Goal: Transaction & Acquisition: Purchase product/service

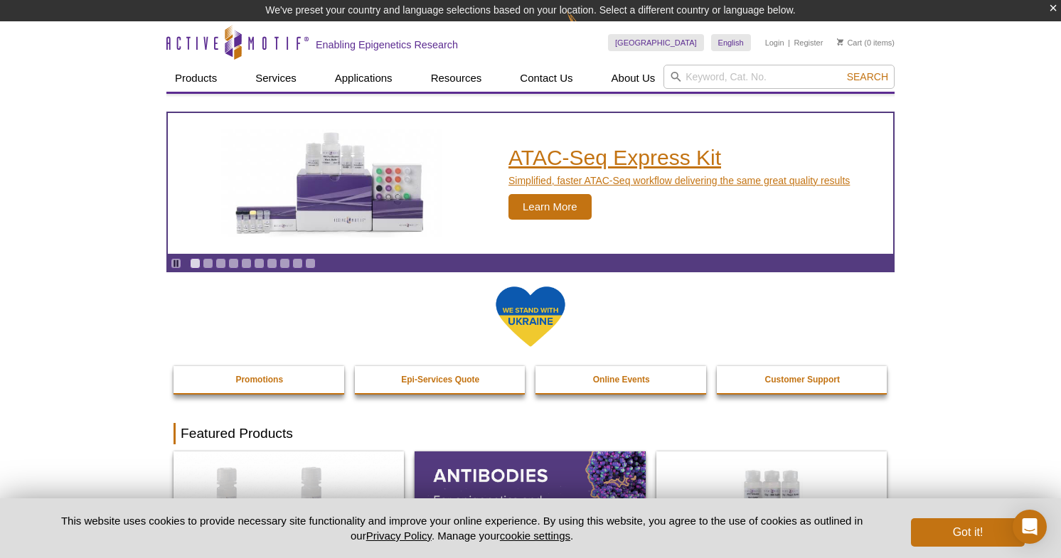
click at [544, 209] on span "Learn More" at bounding box center [549, 207] width 83 height 26
click at [547, 191] on div "ATAC-Seq Express Kit Simplified, faster ATAC-Seq workflow delivering the same g…" at bounding box center [678, 183] width 341 height 73
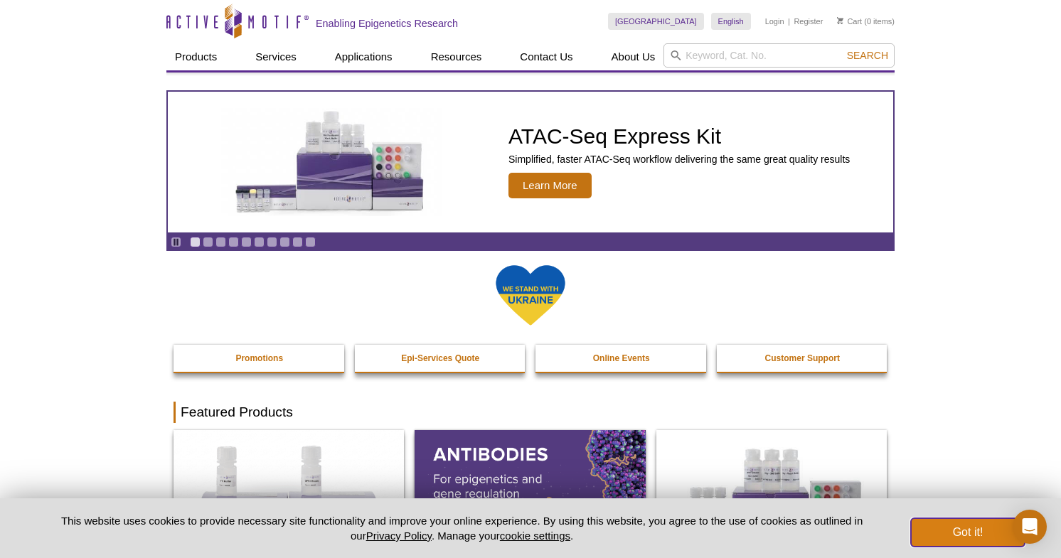
click at [972, 536] on button "Got it!" at bounding box center [968, 532] width 114 height 28
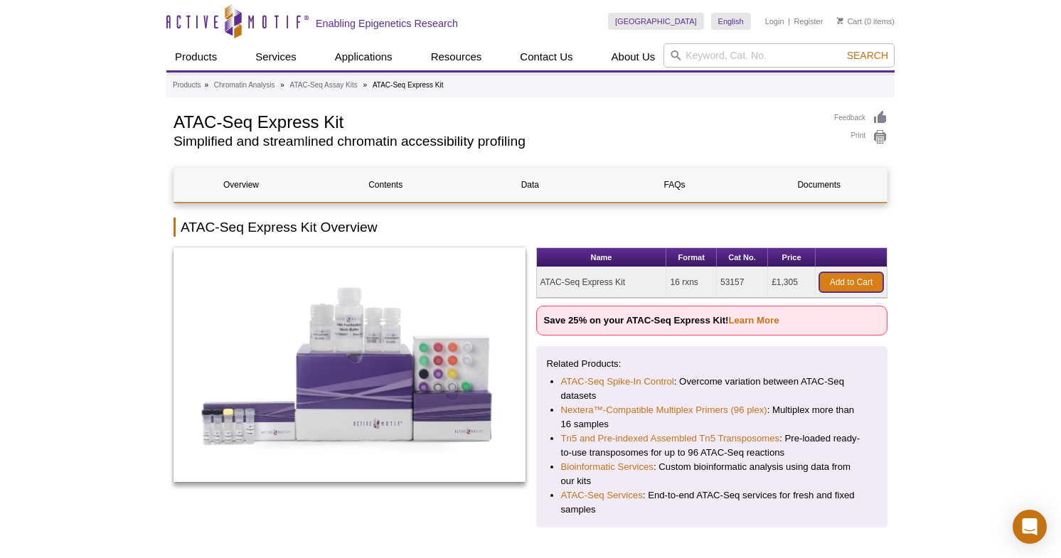
click at [842, 284] on link "Add to Cart" at bounding box center [851, 282] width 64 height 20
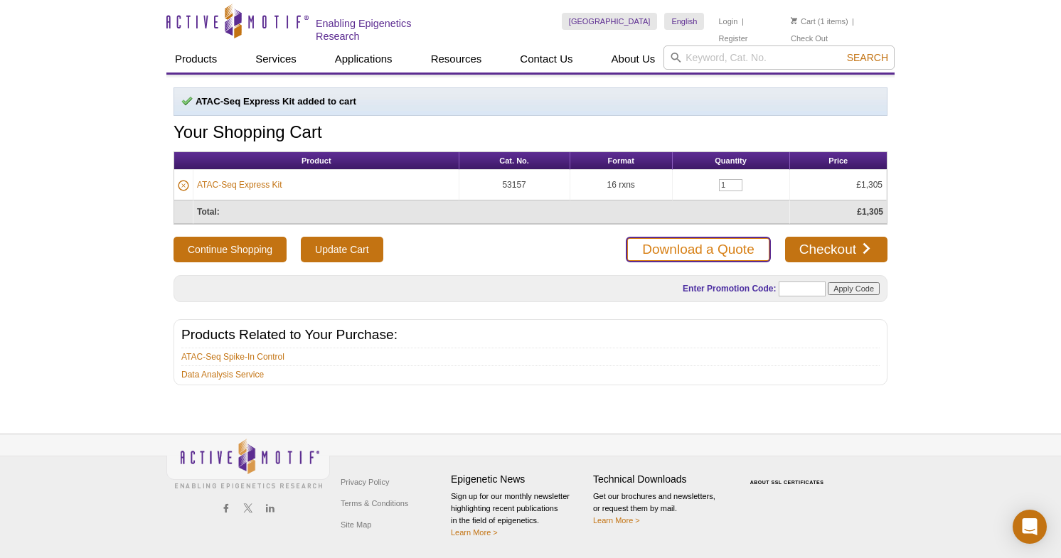
click at [732, 242] on link "Download a Quote" at bounding box center [698, 250] width 144 height 26
